Goal: Find specific page/section: Find specific page/section

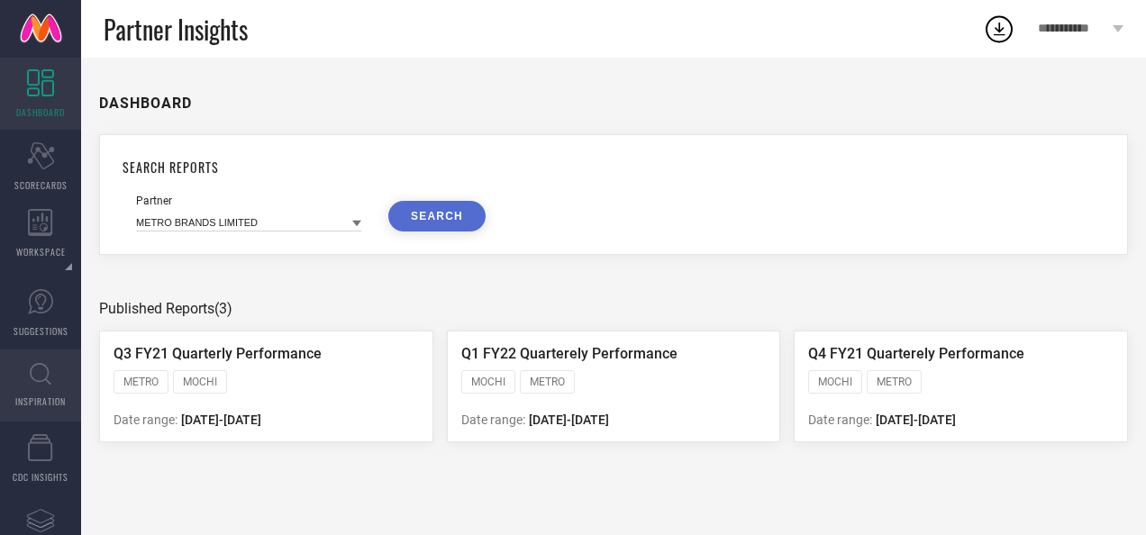
click at [39, 380] on icon at bounding box center [41, 374] width 22 height 23
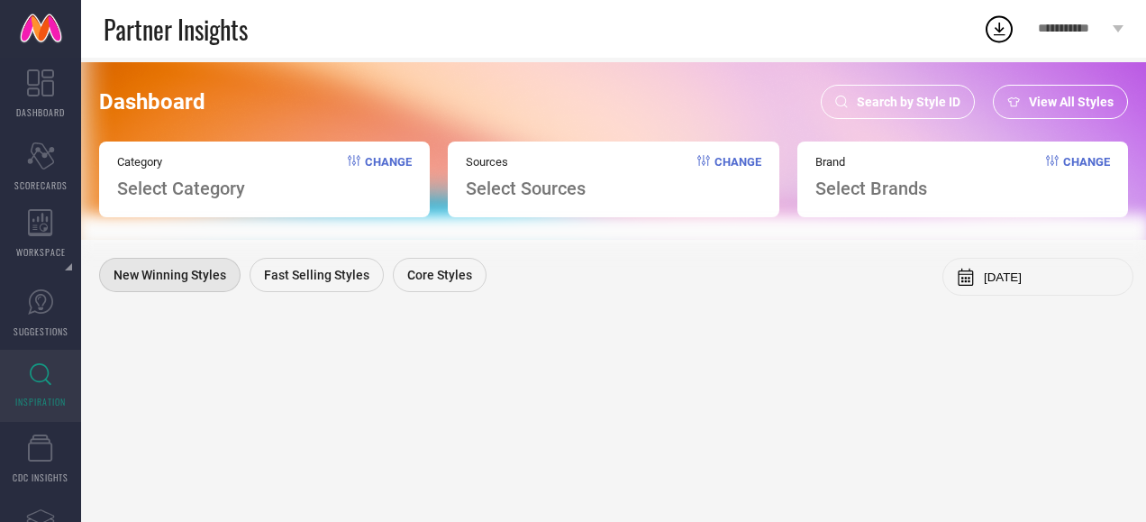
click at [851, 104] on div "Search by Style ID" at bounding box center [898, 102] width 154 height 34
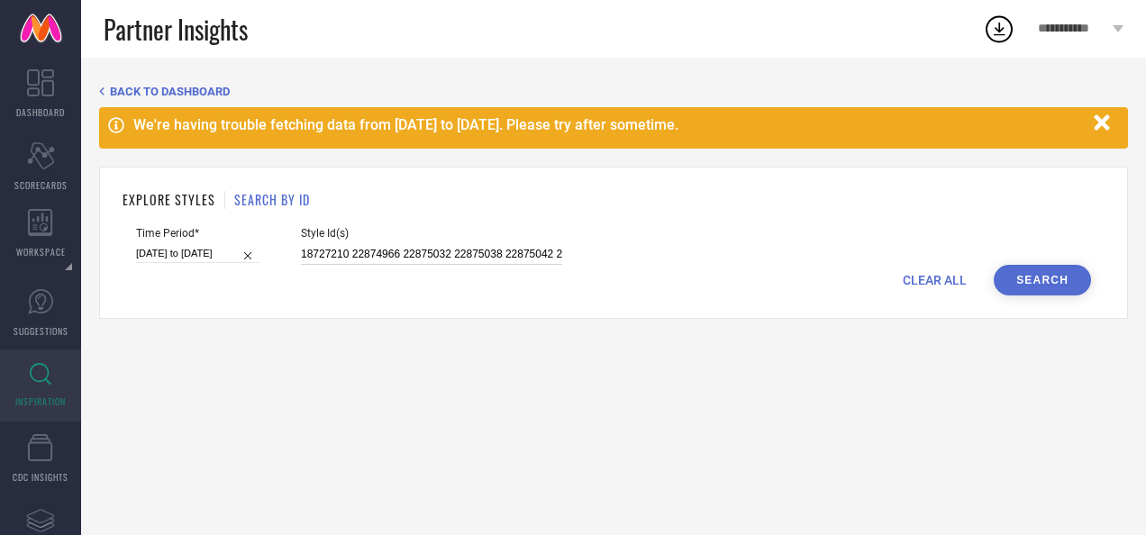
click at [446, 250] on input "18727210 22874966 22875032 22875038 22875042 22875162 22875338 22875780 2287579…" at bounding box center [431, 254] width 261 height 21
paste input "6941126 10300869 13321684 13601432 12875724 20387856 12193854 2355195 23560426 …"
type input "16941126 10300869 13321684 13601432 12875724 20387856 12193854 2355195 23560426…"
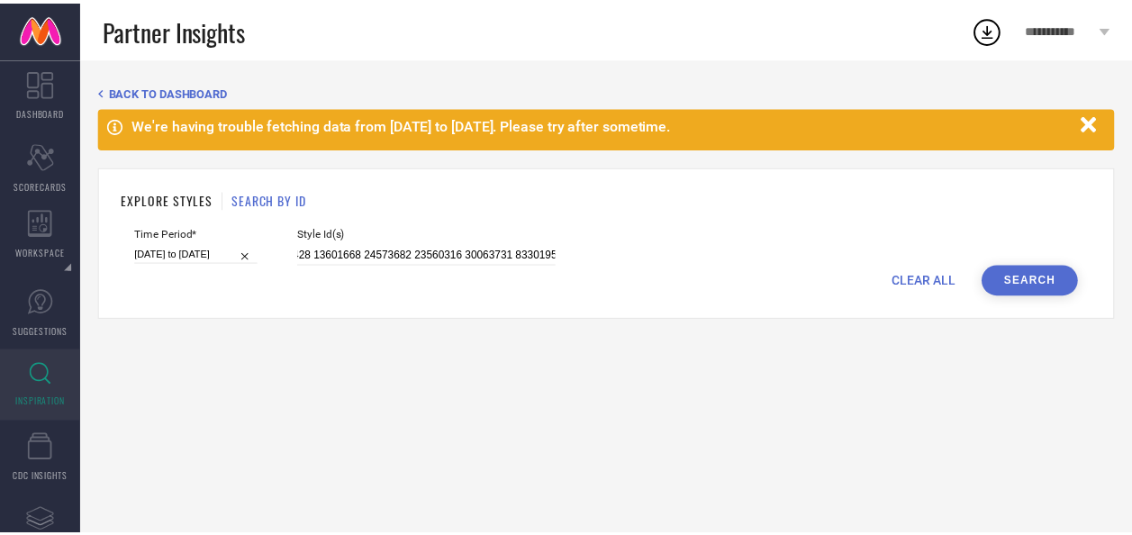
scroll to position [0, 0]
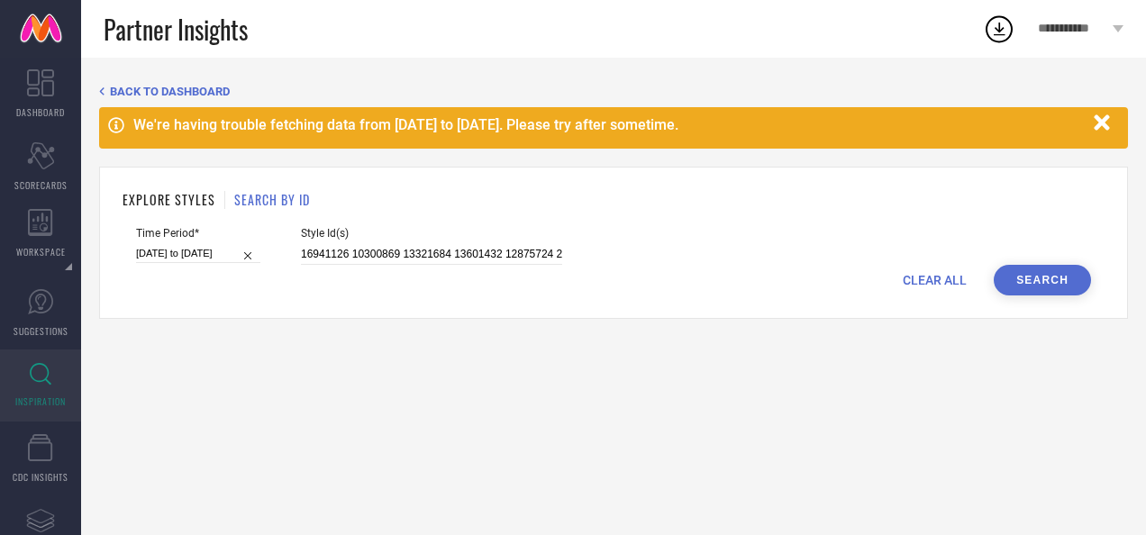
click at [1009, 275] on button "Search" at bounding box center [1042, 280] width 97 height 31
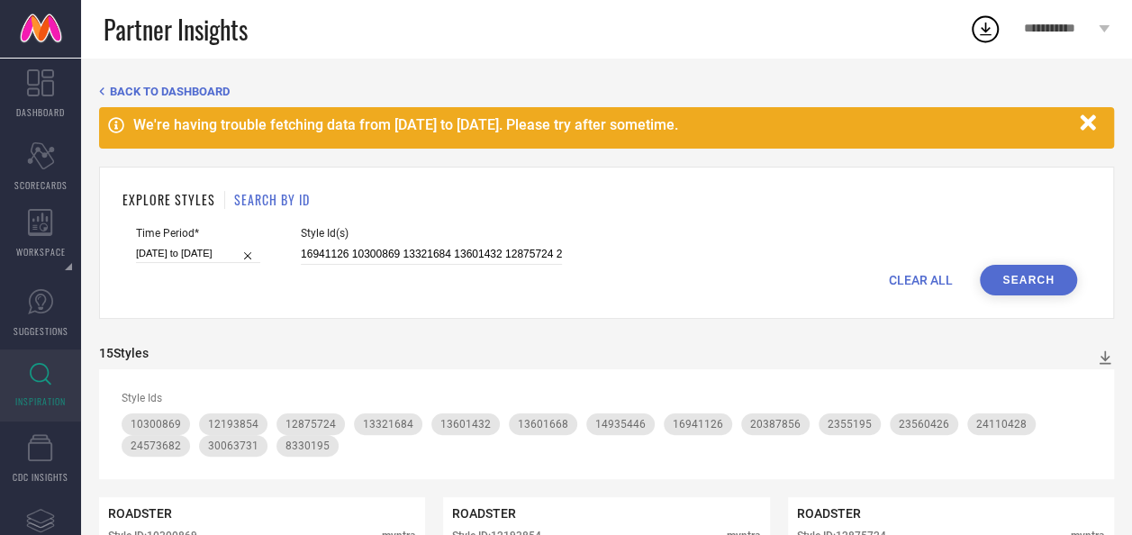
click at [1097, 121] on icon "button" at bounding box center [1088, 123] width 23 height 23
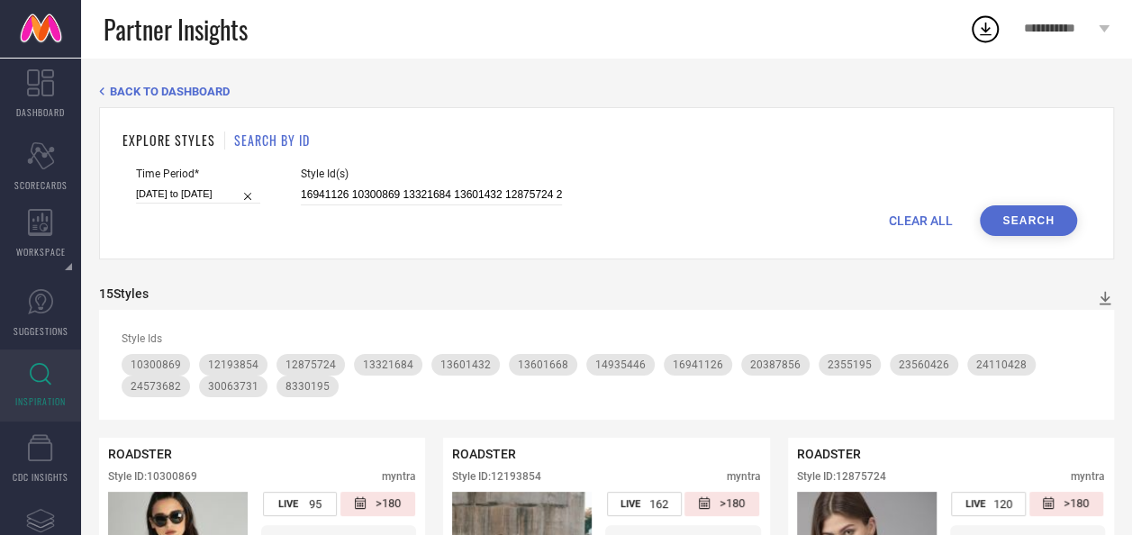
click at [446, 232] on div "CLEAR ALL Search" at bounding box center [606, 220] width 941 height 31
click at [441, 258] on div "EXPLORE STYLES SEARCH BY ID Time Period* [DATE] to [DATE] Style Id(s) 16941126 …" at bounding box center [606, 183] width 1015 height 152
